Goal: Transaction & Acquisition: Subscribe to service/newsletter

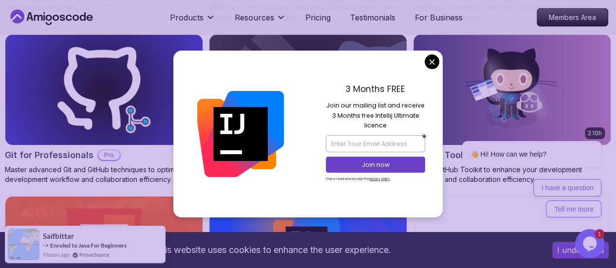
scroll to position [1298, 0]
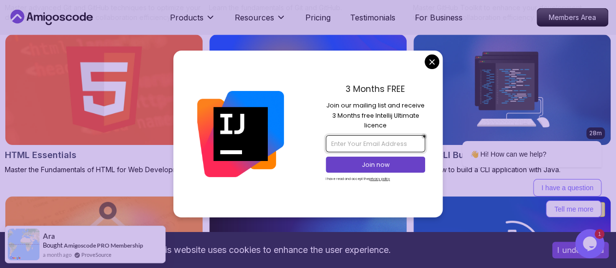
click at [386, 141] on input "email" at bounding box center [375, 143] width 99 height 17
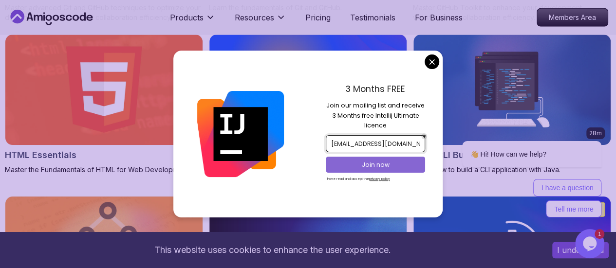
type input "[EMAIL_ADDRESS][DOMAIN_NAME]"
click at [385, 164] on p "Join now" at bounding box center [375, 165] width 81 height 9
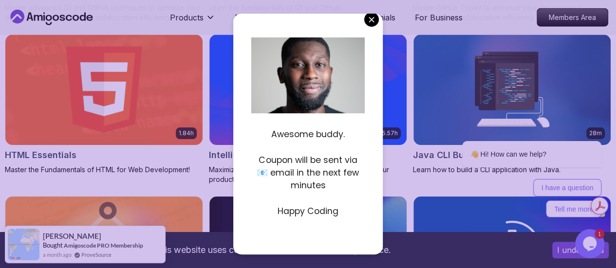
scroll to position [0, 0]
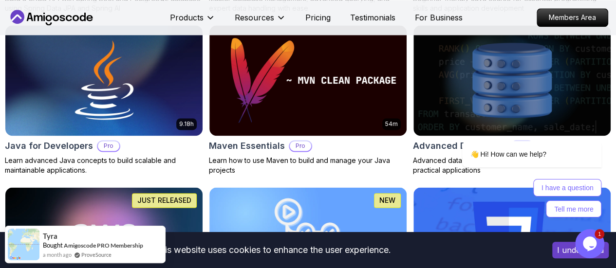
scroll to position [811, 0]
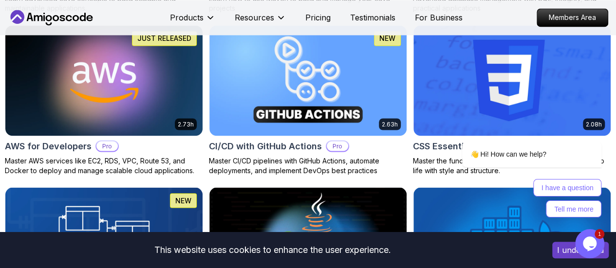
drag, startPoint x: 163, startPoint y: 139, endPoint x: 150, endPoint y: 141, distance: 12.7
click at [0, 0] on div "[PERSON_NAME] [PERSON_NAME]" at bounding box center [0, 0] width 0 height 0
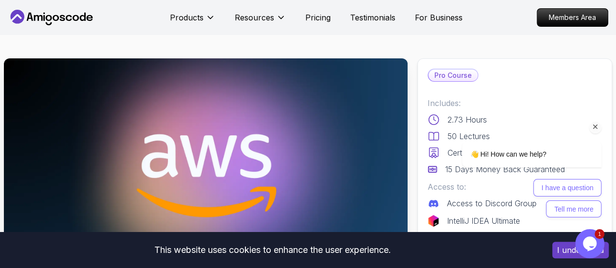
scroll to position [162, 0]
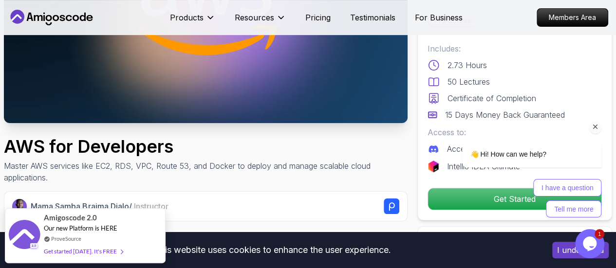
click at [596, 128] on icon "Chat attention grabber" at bounding box center [595, 127] width 9 height 9
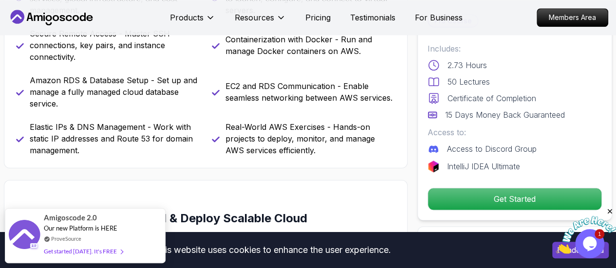
scroll to position [649, 0]
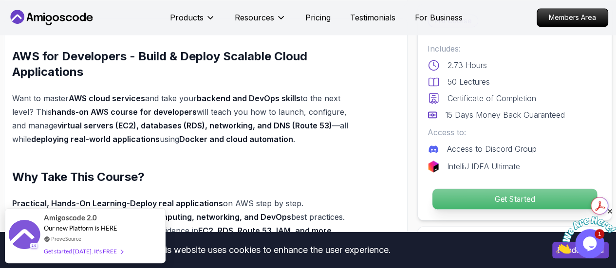
click at [501, 201] on p "Get Started" at bounding box center [514, 199] width 165 height 20
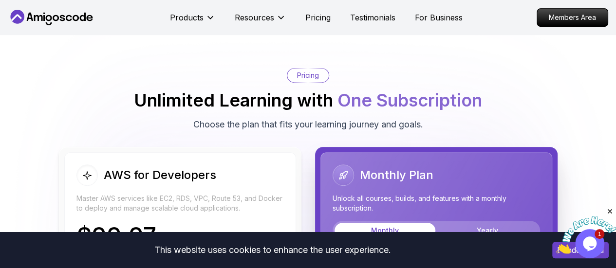
scroll to position [2227, 0]
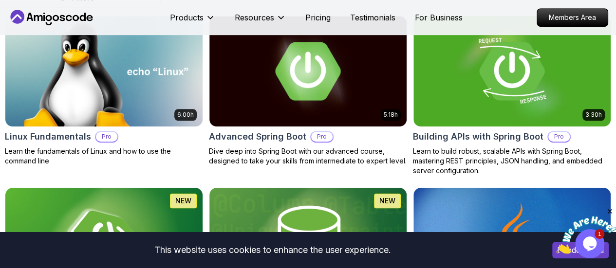
scroll to position [487, 0]
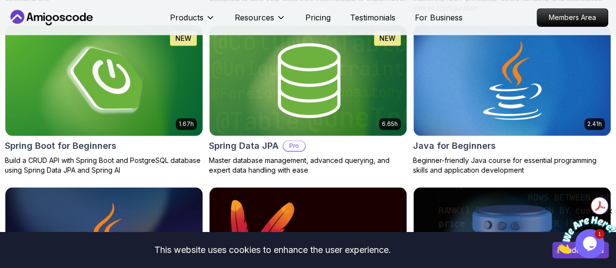
click at [207, 58] on img at bounding box center [103, 80] width 207 height 116
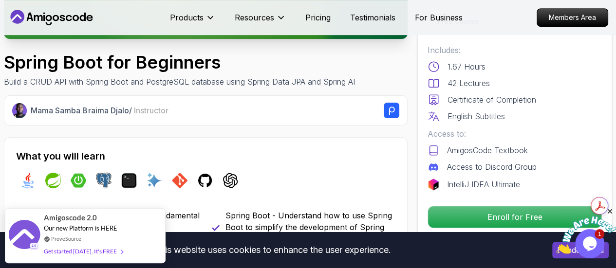
scroll to position [162, 0]
